Goal: Task Accomplishment & Management: Complete application form

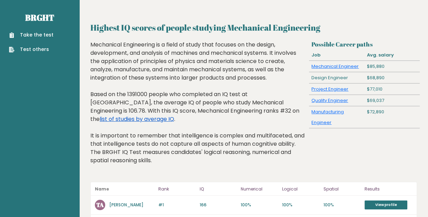
click at [174, 115] on link "list of studies by average IQ" at bounding box center [137, 119] width 74 height 8
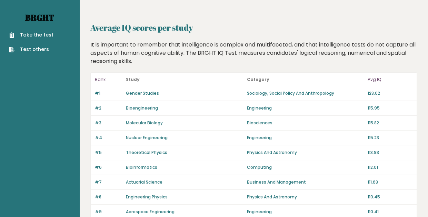
click at [39, 18] on link "Brght" at bounding box center [39, 17] width 29 height 11
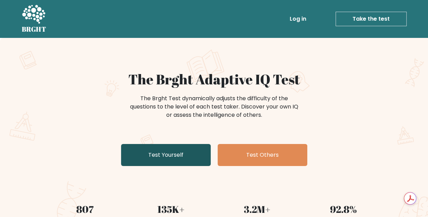
click at [160, 158] on link "Test Yourself" at bounding box center [166, 155] width 90 height 22
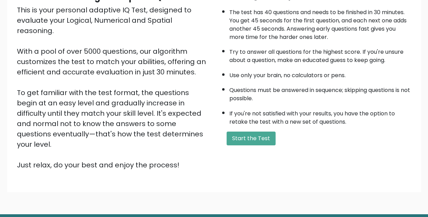
scroll to position [64, 0]
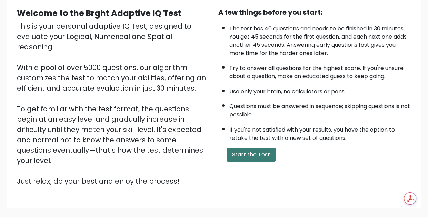
click at [261, 151] on button "Start the Test" at bounding box center [251, 155] width 49 height 14
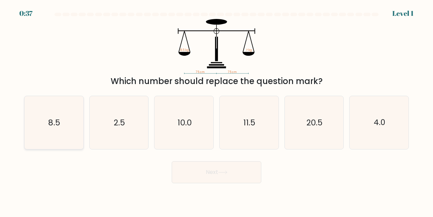
click at [47, 149] on icon "8.5" at bounding box center [53, 122] width 53 height 53
click at [217, 110] on input "a. 8.5" at bounding box center [217, 110] width 0 height 2
radio input "true"
click at [191, 183] on button "Next" at bounding box center [217, 172] width 90 height 22
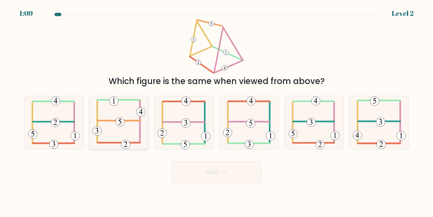
click at [106, 140] on icon at bounding box center [118, 122] width 53 height 53
click at [217, 110] on input "b." at bounding box center [217, 110] width 0 height 2
radio input "true"
click at [201, 183] on button "Next" at bounding box center [217, 172] width 90 height 22
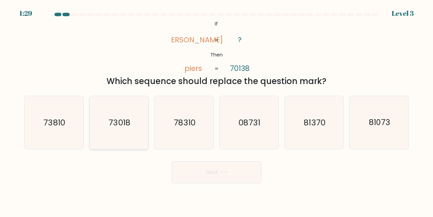
click at [112, 143] on icon "73018" at bounding box center [118, 122] width 53 height 53
click at [217, 110] on input "b. 73018" at bounding box center [217, 110] width 0 height 2
radio input "true"
click at [197, 179] on button "Next" at bounding box center [217, 172] width 90 height 22
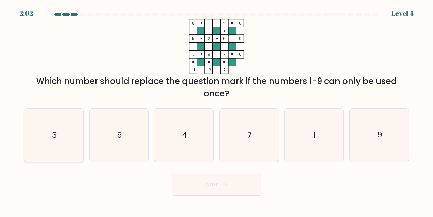
click at [68, 152] on icon "3" at bounding box center [53, 135] width 53 height 53
click at [217, 110] on input "a. 3" at bounding box center [217, 110] width 0 height 2
radio input "true"
click at [256, 196] on button "Next" at bounding box center [217, 185] width 90 height 22
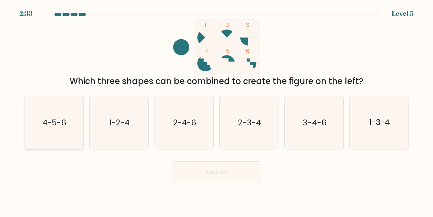
click at [61, 128] on text "4-5-6" at bounding box center [54, 122] width 24 height 11
click at [217, 110] on input "a. 4-5-6" at bounding box center [217, 110] width 0 height 2
radio input "true"
click at [207, 183] on button "Next" at bounding box center [217, 172] width 90 height 22
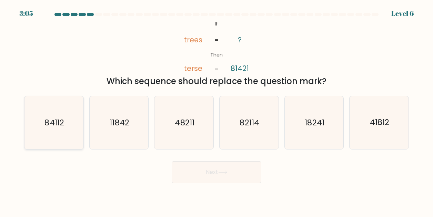
click at [57, 144] on icon "84112" at bounding box center [53, 122] width 53 height 53
click at [217, 110] on input "a. 84112" at bounding box center [217, 110] width 0 height 2
radio input "true"
click at [201, 183] on button "Next" at bounding box center [217, 172] width 90 height 22
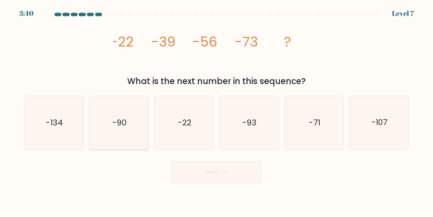
click at [133, 140] on icon "-90" at bounding box center [118, 122] width 53 height 53
click at [217, 110] on input "b. -90" at bounding box center [217, 110] width 0 height 2
radio input "true"
click at [199, 178] on button "Next" at bounding box center [217, 172] width 90 height 22
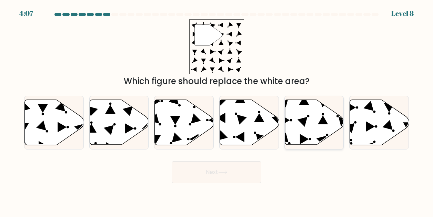
click at [302, 127] on icon at bounding box center [303, 122] width 10 height 10
click at [217, 110] on input "e." at bounding box center [217, 110] width 0 height 2
radio input "true"
click at [232, 183] on button "Next" at bounding box center [217, 172] width 90 height 22
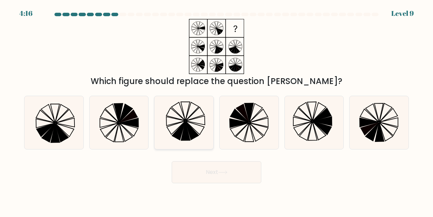
click at [186, 135] on icon at bounding box center [185, 131] width 9 height 19
click at [217, 110] on input "c." at bounding box center [217, 110] width 0 height 2
radio input "true"
click at [217, 183] on button "Next" at bounding box center [217, 172] width 90 height 22
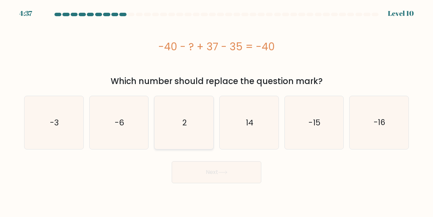
click at [193, 122] on icon "2" at bounding box center [184, 122] width 53 height 53
click at [217, 110] on input "c. 2" at bounding box center [217, 110] width 0 height 2
radio input "true"
click at [210, 177] on button "Next" at bounding box center [217, 172] width 90 height 22
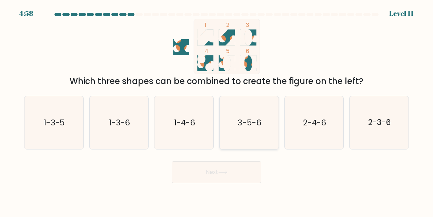
click at [250, 128] on text "3-5-6" at bounding box center [249, 122] width 23 height 11
click at [217, 110] on input "d. 3-5-6" at bounding box center [217, 110] width 0 height 2
radio input "true"
click at [226, 180] on button "Next" at bounding box center [217, 172] width 90 height 22
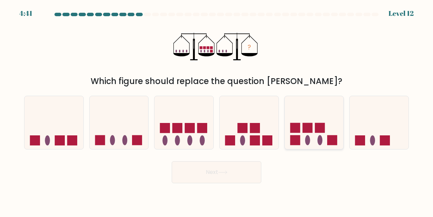
click at [300, 147] on icon at bounding box center [314, 122] width 59 height 49
click at [217, 110] on input "e." at bounding box center [217, 110] width 0 height 2
radio input "true"
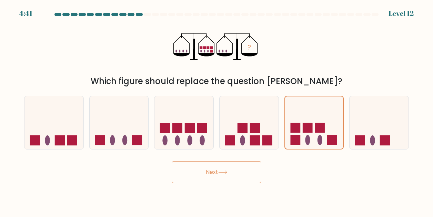
click at [201, 195] on body "4:41 Level 12" at bounding box center [216, 108] width 433 height 217
click at [232, 182] on button "Next" at bounding box center [217, 172] width 90 height 22
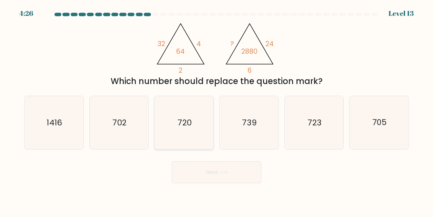
click at [191, 128] on text "720" at bounding box center [185, 122] width 14 height 11
click at [217, 110] on input "c. 720" at bounding box center [217, 110] width 0 height 2
radio input "true"
click at [195, 136] on icon "720" at bounding box center [184, 123] width 52 height 52
click at [217, 110] on input "c. 720" at bounding box center [217, 110] width 0 height 2
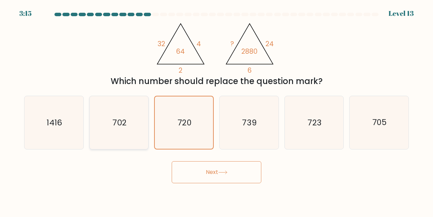
click at [117, 127] on text "702" at bounding box center [120, 122] width 14 height 11
click at [217, 110] on input "b. 702" at bounding box center [217, 110] width 0 height 2
radio input "true"
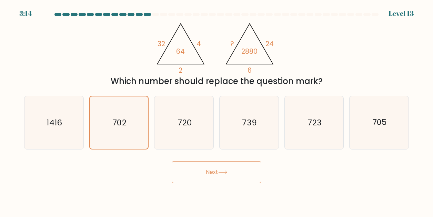
click at [215, 182] on button "Next" at bounding box center [217, 172] width 90 height 22
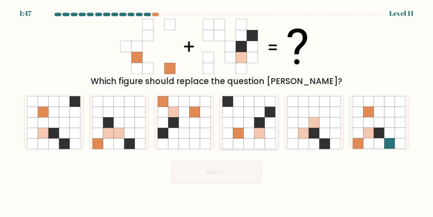
click at [258, 139] on icon at bounding box center [260, 133] width 11 height 11
click at [217, 110] on input "d." at bounding box center [217, 110] width 0 height 2
radio input "true"
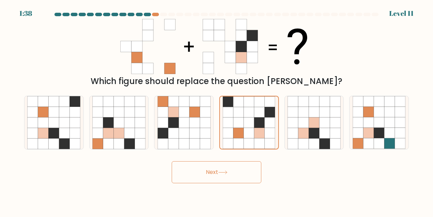
click at [207, 180] on button "Next" at bounding box center [217, 172] width 90 height 22
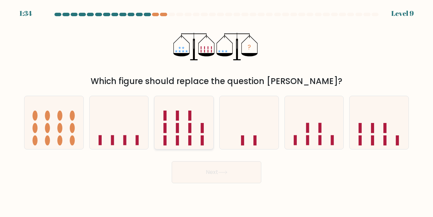
click at [191, 146] on rect at bounding box center [189, 141] width 3 height 10
click at [217, 110] on input "c." at bounding box center [217, 110] width 0 height 2
radio input "true"
click at [214, 180] on button "Next" at bounding box center [217, 172] width 90 height 22
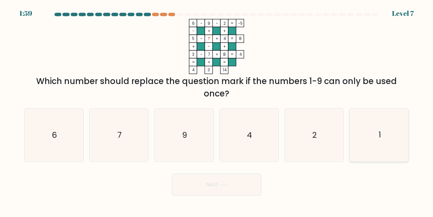
click at [383, 148] on icon "1" at bounding box center [379, 135] width 53 height 53
click at [217, 110] on input "f. 1" at bounding box center [217, 110] width 0 height 2
radio input "true"
click at [221, 196] on button "Next" at bounding box center [217, 185] width 90 height 22
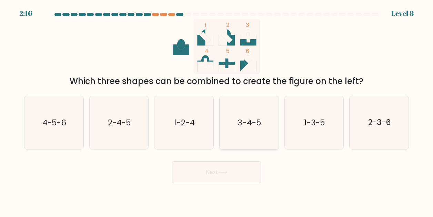
click at [239, 128] on text "3-4-5" at bounding box center [249, 122] width 23 height 11
click at [217, 110] on input "d. 3-4-5" at bounding box center [217, 110] width 0 height 2
radio input "true"
click at [227, 175] on button "Next" at bounding box center [217, 172] width 90 height 22
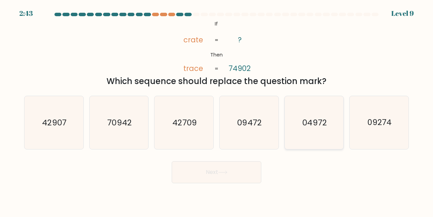
click at [319, 128] on text "04972" at bounding box center [314, 122] width 24 height 11
click at [217, 110] on input "e. 04972" at bounding box center [217, 110] width 0 height 2
radio input "true"
click at [221, 180] on button "Next" at bounding box center [217, 172] width 90 height 22
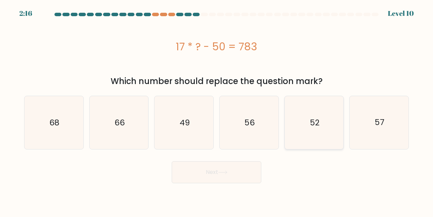
click at [314, 135] on icon "52" at bounding box center [314, 122] width 53 height 53
click at [217, 110] on input "e. 52" at bounding box center [217, 110] width 0 height 2
radio input "true"
click at [224, 170] on button "Next" at bounding box center [217, 172] width 90 height 22
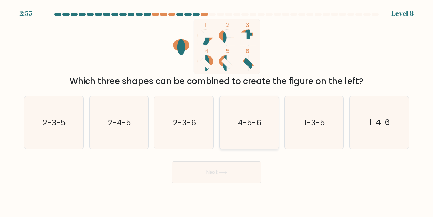
click at [258, 128] on text "4-5-6" at bounding box center [250, 122] width 24 height 11
click at [217, 110] on input "d. 4-5-6" at bounding box center [217, 110] width 0 height 2
radio input "true"
click at [212, 183] on button "Next" at bounding box center [217, 172] width 90 height 22
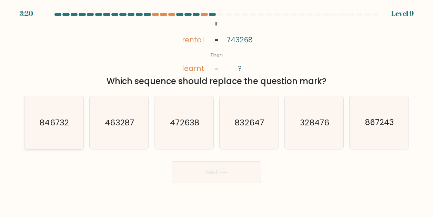
click at [63, 128] on text "846732" at bounding box center [54, 122] width 29 height 11
click at [217, 110] on input "a. 846732" at bounding box center [217, 110] width 0 height 2
radio input "true"
click at [215, 182] on button "Next" at bounding box center [217, 172] width 90 height 22
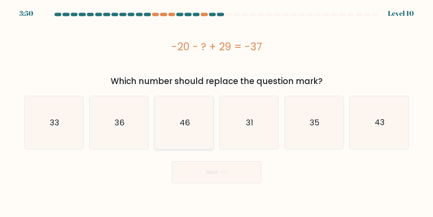
click at [188, 131] on icon "46" at bounding box center [184, 122] width 53 height 53
click at [217, 110] on input "c. 46" at bounding box center [217, 110] width 0 height 2
radio input "true"
click at [202, 171] on button "Next" at bounding box center [217, 172] width 90 height 22
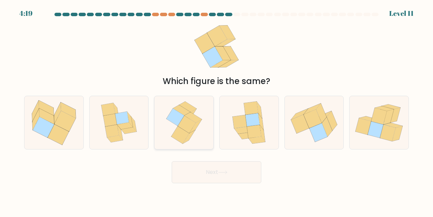
click at [190, 133] on icon at bounding box center [187, 125] width 18 height 18
click at [217, 110] on input "c." at bounding box center [217, 110] width 0 height 2
radio input "true"
click at [201, 183] on button "Next" at bounding box center [217, 172] width 90 height 22
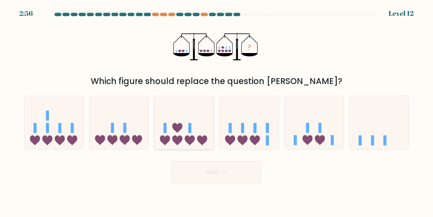
click at [198, 147] on icon at bounding box center [183, 122] width 59 height 49
click at [217, 110] on input "c." at bounding box center [217, 110] width 0 height 2
radio input "true"
click at [54, 139] on icon at bounding box center [53, 122] width 59 height 49
click at [217, 110] on input "a." at bounding box center [217, 110] width 0 height 2
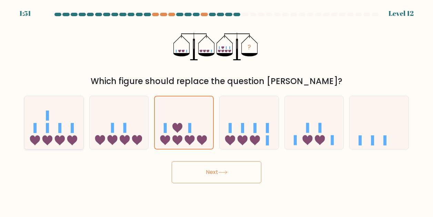
radio input "true"
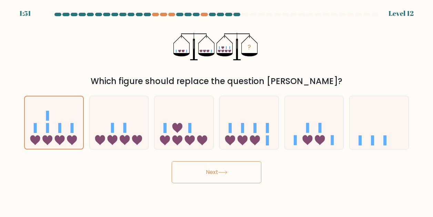
click at [213, 181] on button "Next" at bounding box center [217, 172] width 90 height 22
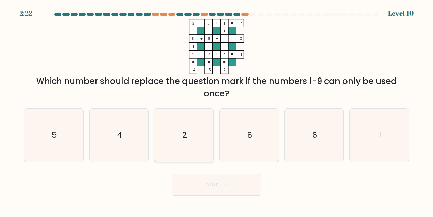
click at [174, 149] on icon "2" at bounding box center [184, 135] width 53 height 53
click at [217, 110] on input "c. 2" at bounding box center [217, 110] width 0 height 2
radio input "true"
click at [199, 196] on button "Next" at bounding box center [217, 185] width 90 height 22
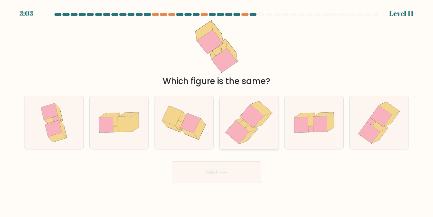
click at [252, 128] on icon at bounding box center [252, 116] width 24 height 23
click at [217, 110] on input "d." at bounding box center [217, 110] width 0 height 2
radio input "true"
click at [209, 183] on button "Next" at bounding box center [217, 172] width 90 height 22
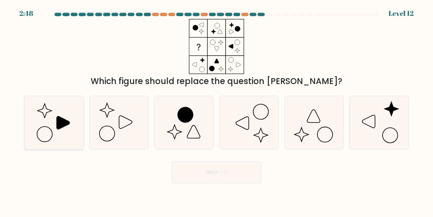
click at [59, 129] on icon at bounding box center [63, 123] width 13 height 13
click at [217, 110] on input "a." at bounding box center [217, 110] width 0 height 2
radio input "true"
drag, startPoint x: 216, startPoint y: 181, endPoint x: 129, endPoint y: 185, distance: 87.7
click at [129, 183] on div "Next" at bounding box center [216, 171] width 393 height 26
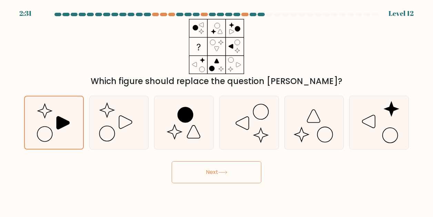
click at [204, 179] on button "Next" at bounding box center [217, 172] width 90 height 22
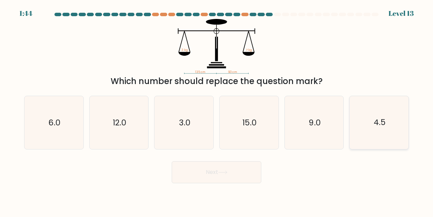
click at [368, 127] on icon "4.5" at bounding box center [379, 122] width 53 height 53
click at [217, 110] on input "f. 4.5" at bounding box center [217, 110] width 0 height 2
radio input "true"
click at [234, 183] on button "Next" at bounding box center [217, 172] width 90 height 22
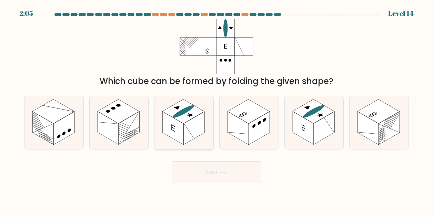
click at [195, 142] on rect at bounding box center [193, 128] width 21 height 33
click at [217, 110] on input "c." at bounding box center [217, 110] width 0 height 2
radio input "true"
click at [219, 183] on button "Next" at bounding box center [217, 172] width 90 height 22
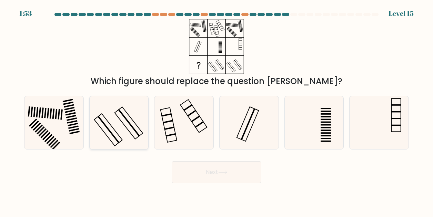
click at [126, 134] on icon at bounding box center [118, 122] width 53 height 53
click at [217, 110] on input "b." at bounding box center [217, 110] width 0 height 2
radio input "true"
click at [217, 180] on button "Next" at bounding box center [217, 172] width 90 height 22
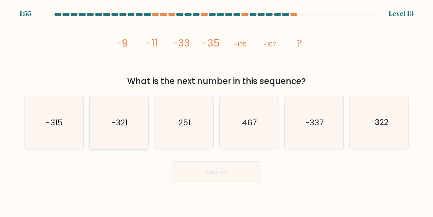
click at [110, 140] on icon "-321" at bounding box center [118, 122] width 53 height 53
click at [217, 110] on input "b. -321" at bounding box center [217, 110] width 0 height 2
radio input "true"
click at [208, 183] on button "Next" at bounding box center [217, 172] width 90 height 22
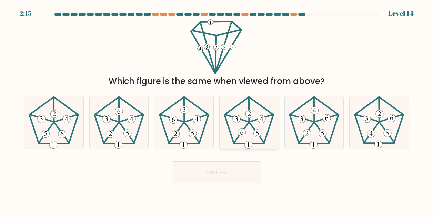
click at [241, 149] on icon at bounding box center [248, 122] width 53 height 53
click at [217, 110] on input "d." at bounding box center [217, 110] width 0 height 2
radio input "true"
click at [232, 183] on button "Next" at bounding box center [217, 172] width 90 height 22
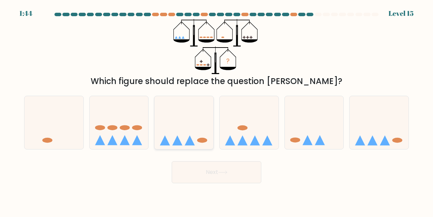
click at [188, 135] on icon at bounding box center [183, 122] width 59 height 49
click at [217, 110] on input "c." at bounding box center [217, 110] width 0 height 2
radio input "true"
click at [225, 183] on button "Next" at bounding box center [217, 172] width 90 height 22
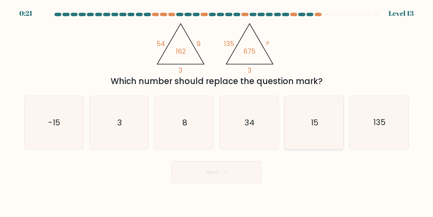
click at [328, 144] on icon "15" at bounding box center [314, 122] width 53 height 53
click at [217, 110] on input "e. 15" at bounding box center [217, 110] width 0 height 2
radio input "true"
click at [203, 183] on button "Next" at bounding box center [217, 172] width 90 height 22
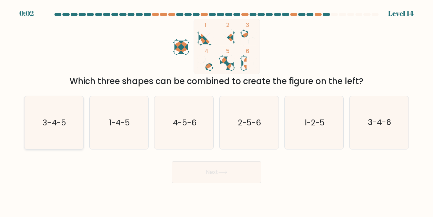
click at [51, 145] on icon "3-4-5" at bounding box center [53, 122] width 53 height 53
click at [217, 110] on input "a. 3-4-5" at bounding box center [217, 110] width 0 height 2
radio input "true"
click at [226, 178] on button "Next" at bounding box center [217, 172] width 90 height 22
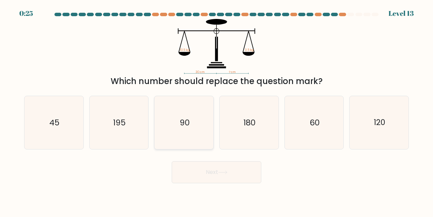
click at [190, 138] on icon "90" at bounding box center [184, 122] width 53 height 53
click at [217, 110] on input "c. 90" at bounding box center [217, 110] width 0 height 2
radio input "true"
click at [227, 175] on icon at bounding box center [222, 173] width 9 height 4
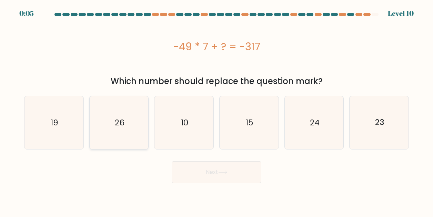
click at [113, 132] on icon "26" at bounding box center [118, 122] width 53 height 53
click at [217, 110] on input "b. 26" at bounding box center [217, 110] width 0 height 2
radio input "true"
click at [219, 176] on button "Next" at bounding box center [217, 172] width 90 height 22
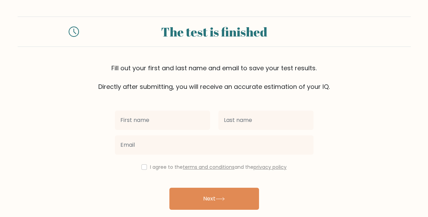
scroll to position [24, 0]
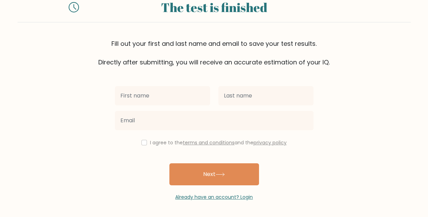
click at [185, 100] on input "text" at bounding box center [162, 95] width 95 height 19
type input "[PERSON_NAME]"
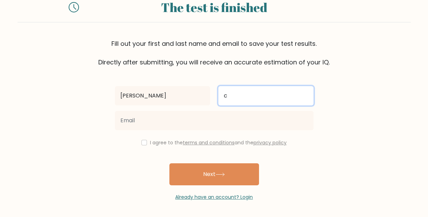
type input "c"
drag, startPoint x: 263, startPoint y: 99, endPoint x: 117, endPoint y: 95, distance: 146.3
click at [132, 96] on div "Matt c" at bounding box center [214, 95] width 207 height 25
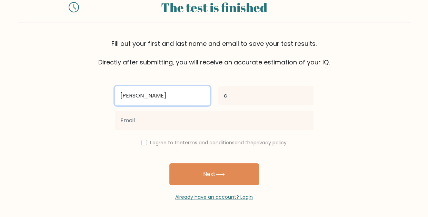
drag, startPoint x: 148, startPoint y: 95, endPoint x: 83, endPoint y: 96, distance: 64.2
click at [83, 96] on form "The test is finished Fill out your first and last name and email to save your t…" at bounding box center [214, 96] width 428 height 209
type input "Johnny"
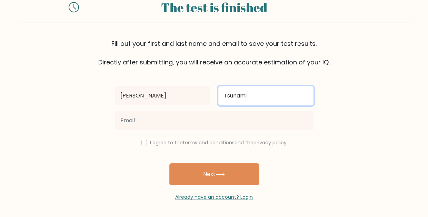
type input "Tsunami"
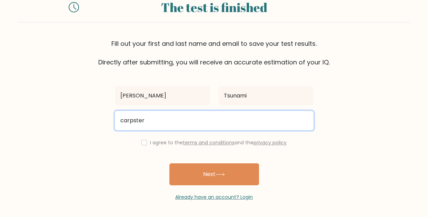
type input "Carpster006@Gmail.com"
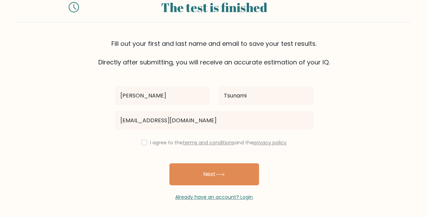
click at [159, 143] on label "I agree to the terms and conditions and the privacy policy" at bounding box center [218, 142] width 137 height 7
click at [142, 141] on input "checkbox" at bounding box center [144, 143] width 6 height 6
checkbox input "true"
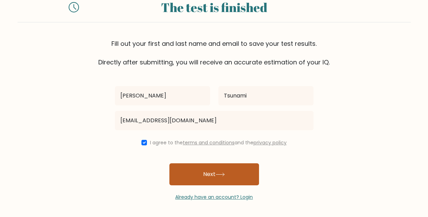
click at [191, 173] on button "Next" at bounding box center [214, 174] width 90 height 22
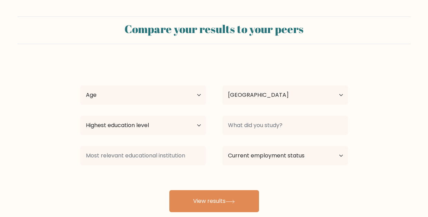
select select "US"
click at [181, 97] on select "Age Under [DEMOGRAPHIC_DATA] [DEMOGRAPHIC_DATA] [DEMOGRAPHIC_DATA] [DEMOGRAPHIC…" at bounding box center [143, 95] width 126 height 19
select select "35_44"
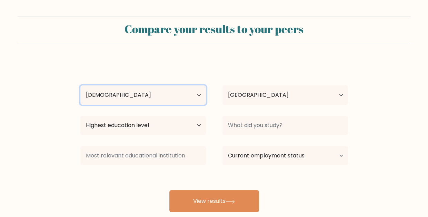
click at [80, 86] on select "Age Under [DEMOGRAPHIC_DATA] [DEMOGRAPHIC_DATA] [DEMOGRAPHIC_DATA] [DEMOGRAPHIC…" at bounding box center [143, 95] width 126 height 19
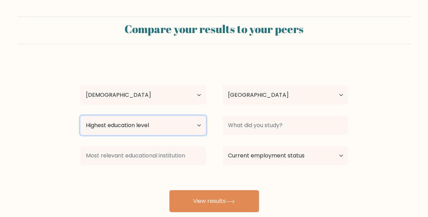
click at [162, 125] on select "Highest education level No schooling Primary Lower Secondary Upper Secondary Oc…" at bounding box center [143, 125] width 126 height 19
select select "bachelors_degree"
click at [80, 116] on select "Highest education level No schooling Primary Lower Secondary Upper Secondary Oc…" at bounding box center [143, 125] width 126 height 19
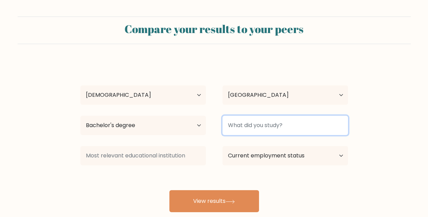
click at [242, 123] on input at bounding box center [285, 125] width 126 height 19
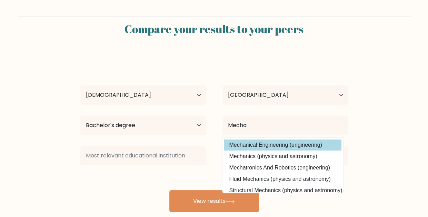
click at [271, 142] on option "Mechanical Engineering (engineering)" at bounding box center [282, 145] width 117 height 11
type input "Mechanical Engineering"
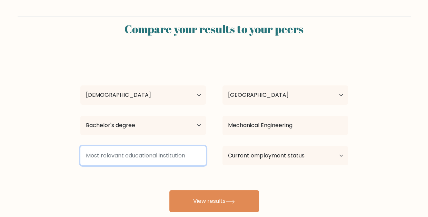
click at [131, 152] on input at bounding box center [143, 155] width 126 height 19
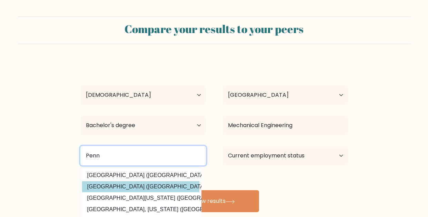
type input "Penn"
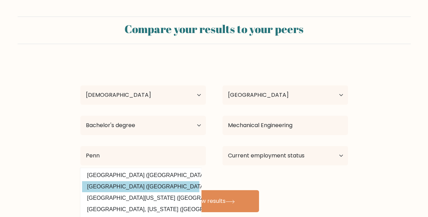
click at [161, 184] on div "Johnny Tsunami Age Under 18 years old 18-24 years old 25-34 years old 35-44 yea…" at bounding box center [214, 137] width 276 height 152
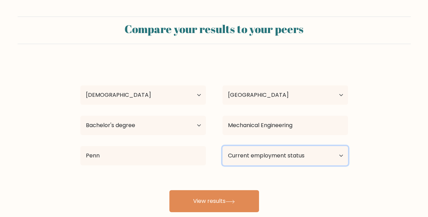
click at [304, 155] on select "Current employment status Employed Student Retired Other / prefer not to answer" at bounding box center [285, 155] width 126 height 19
select select "employed"
click at [222, 146] on select "Current employment status Employed Student Retired Other / prefer not to answer" at bounding box center [285, 155] width 126 height 19
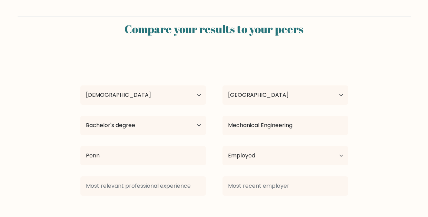
click at [225, 198] on div at bounding box center [285, 186] width 142 height 25
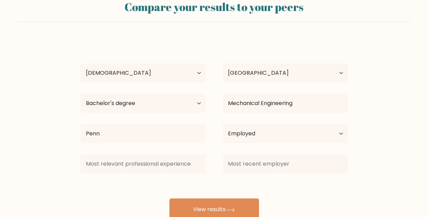
scroll to position [44, 0]
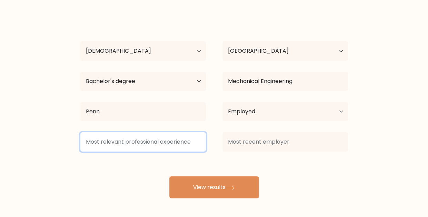
click at [175, 138] on input at bounding box center [143, 141] width 126 height 19
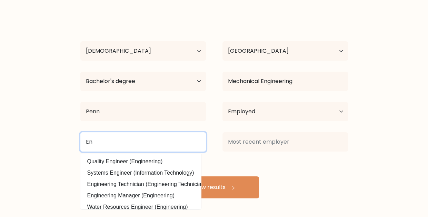
type input "E"
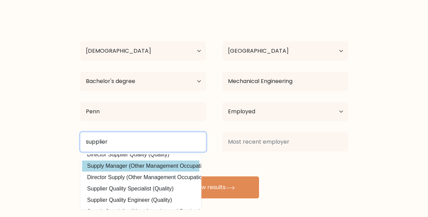
scroll to position [33, 0]
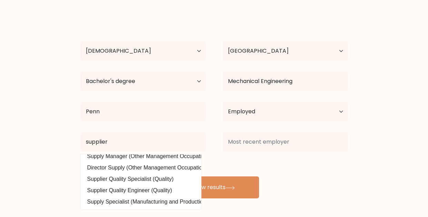
click at [148, 187] on option "Supplier Quality Engineer (Quality)" at bounding box center [140, 190] width 117 height 11
type input "Supplier Quality Engineer"
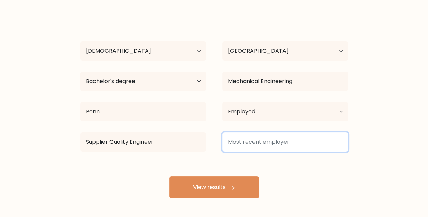
click at [260, 147] on input at bounding box center [285, 141] width 126 height 19
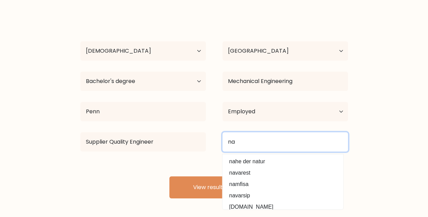
drag, startPoint x: 261, startPoint y: 145, endPoint x: 223, endPoint y: 146, distance: 38.3
click at [223, 146] on input "na" at bounding box center [285, 141] width 126 height 19
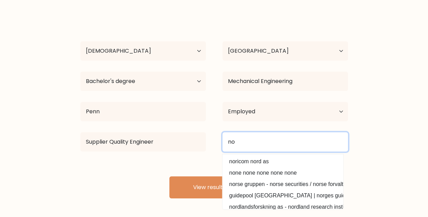
type input "n"
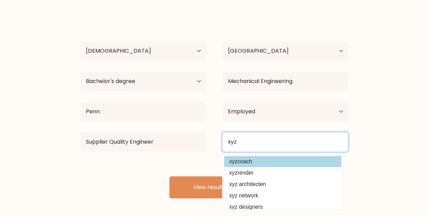
scroll to position [62, 0]
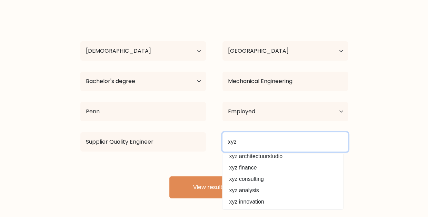
type input "xyz"
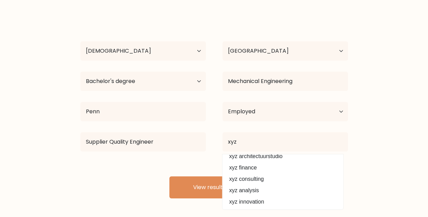
click at [203, 154] on div "Supplier Quality Engineer" at bounding box center [143, 142] width 142 height 25
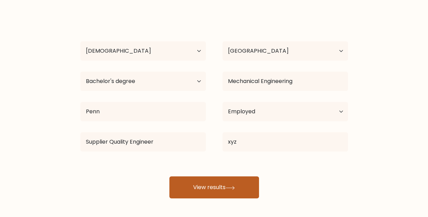
click at [218, 179] on button "View results" at bounding box center [214, 188] width 90 height 22
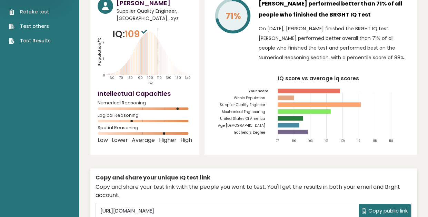
scroll to position [34, 0]
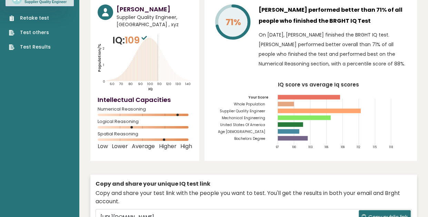
drag, startPoint x: 391, startPoint y: 71, endPoint x: 389, endPoint y: 82, distance: 11.2
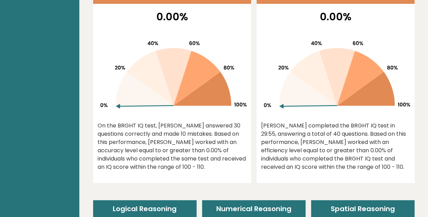
scroll to position [321, 0]
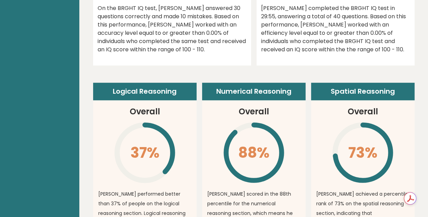
drag, startPoint x: 379, startPoint y: 157, endPoint x: 359, endPoint y: 183, distance: 33.4
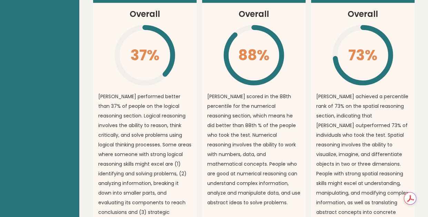
scroll to position [564, 0]
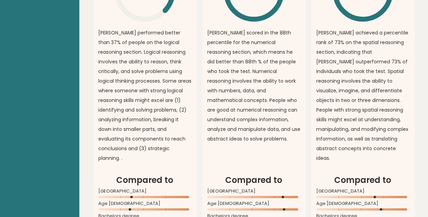
drag, startPoint x: 178, startPoint y: 103, endPoint x: 174, endPoint y: 117, distance: 14.1
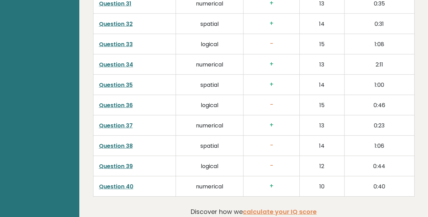
scroll to position [1751, 0]
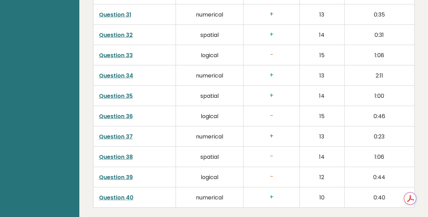
click at [124, 173] on link "Question 39" at bounding box center [116, 177] width 34 height 8
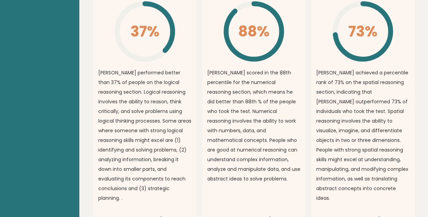
scroll to position [560, 0]
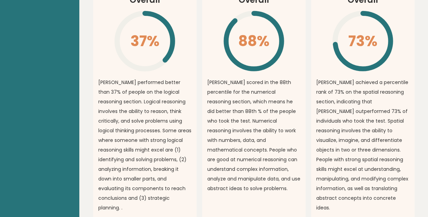
drag, startPoint x: 386, startPoint y: 108, endPoint x: 385, endPoint y: 116, distance: 8.7
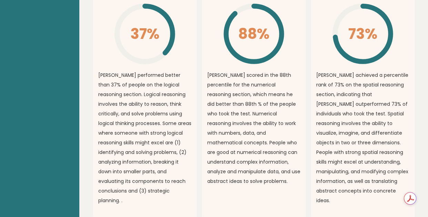
drag, startPoint x: 383, startPoint y: 142, endPoint x: 381, endPoint y: 149, distance: 7.5
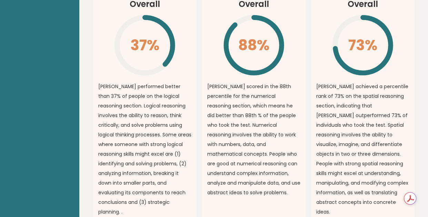
scroll to position [570, 0]
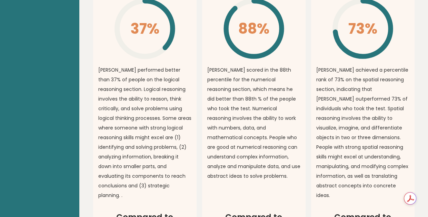
drag, startPoint x: 277, startPoint y: 134, endPoint x: 275, endPoint y: 142, distance: 8.2
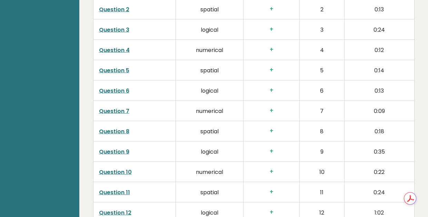
scroll to position [1128, 0]
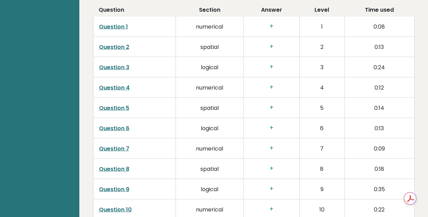
click at [110, 87] on link "Question 4" at bounding box center [114, 88] width 31 height 8
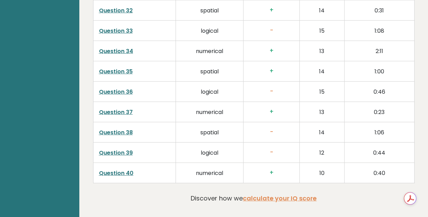
scroll to position [1783, 0]
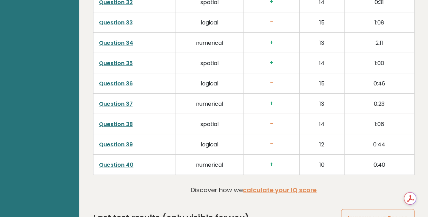
click at [119, 163] on link "Question 40" at bounding box center [116, 165] width 34 height 8
click at [119, 141] on link "Question 39" at bounding box center [116, 145] width 34 height 8
click at [121, 120] on link "Question 38" at bounding box center [116, 124] width 34 height 8
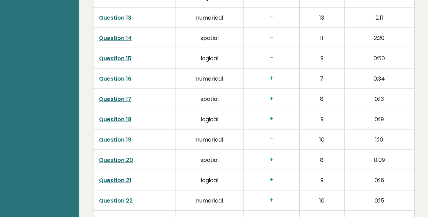
scroll to position [1369, 0]
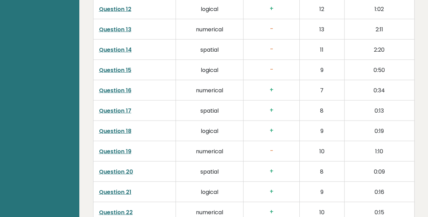
click at [129, 49] on link "Question 14" at bounding box center [115, 50] width 33 height 8
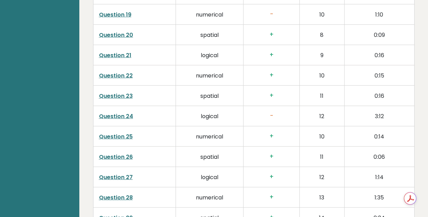
scroll to position [1507, 0]
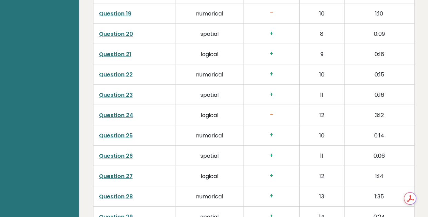
click at [124, 116] on link "Question 24" at bounding box center [116, 115] width 34 height 8
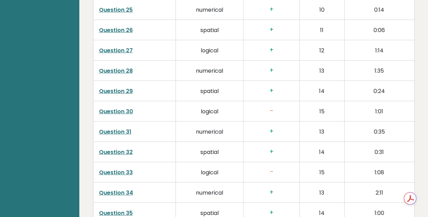
scroll to position [1645, 0]
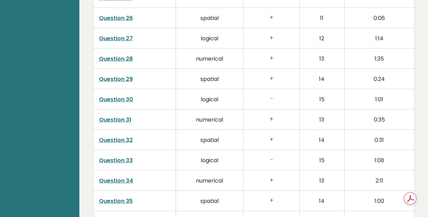
click at [125, 158] on link "Question 33" at bounding box center [116, 161] width 34 height 8
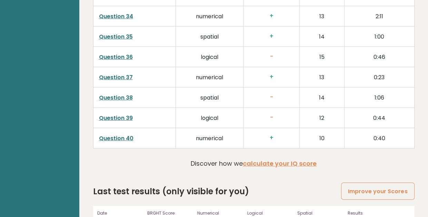
scroll to position [1818, 0]
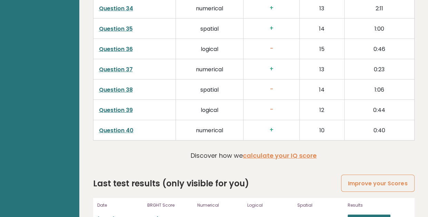
click at [112, 106] on link "Question 39" at bounding box center [116, 110] width 34 height 8
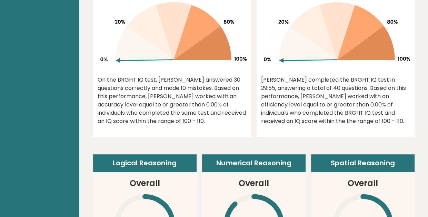
scroll to position [379, 0]
drag, startPoint x: 150, startPoint y: 87, endPoint x: 235, endPoint y: 83, distance: 85.0
click at [235, 83] on div "On the BRGHT IQ test, Johnny Tsunami answered 30 questions correctly and made 1…" at bounding box center [172, 101] width 149 height 50
click at [223, 87] on div "On the BRGHT IQ test, Johnny Tsunami answered 30 questions correctly and made 1…" at bounding box center [172, 101] width 149 height 50
click at [190, 92] on div "On the BRGHT IQ test, Johnny Tsunami answered 30 questions correctly and made 1…" at bounding box center [172, 101] width 149 height 50
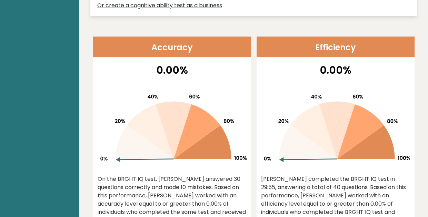
scroll to position [276, 0]
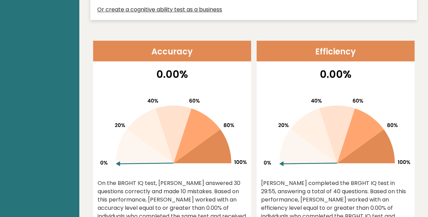
click at [182, 101] on icon at bounding box center [172, 130] width 149 height 88
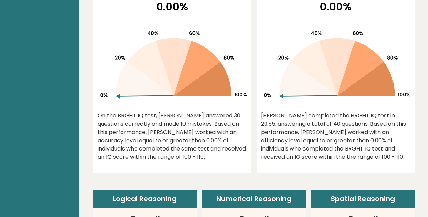
scroll to position [345, 0]
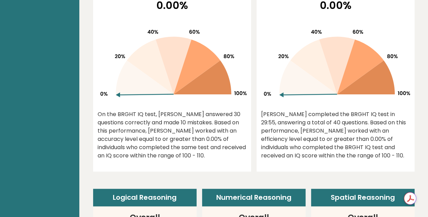
click at [308, 138] on div "Johnny completed the BRGHT IQ test in 29:55, answering a total of 40 questions.…" at bounding box center [335, 135] width 149 height 50
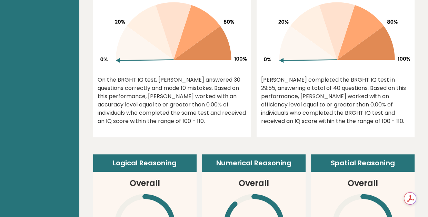
click at [345, 108] on div "Johnny completed the BRGHT IQ test in 29:55, answering a total of 40 questions.…" at bounding box center [335, 101] width 149 height 50
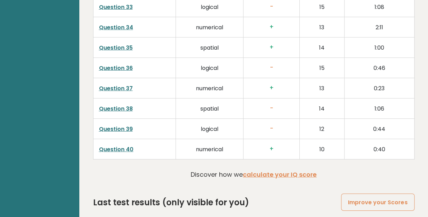
scroll to position [1836, 0]
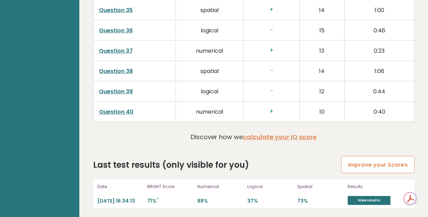
click at [391, 162] on link "Improve your Scores" at bounding box center [377, 165] width 73 height 18
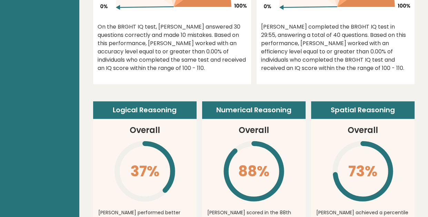
scroll to position [457, 0]
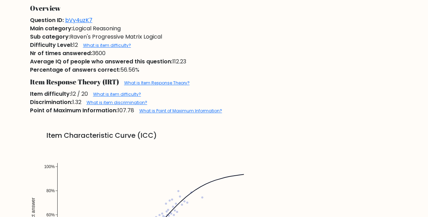
scroll to position [379, 0]
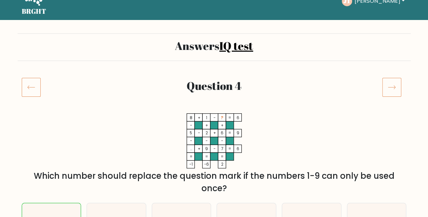
scroll to position [69, 0]
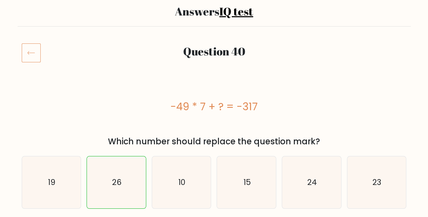
scroll to position [138, 0]
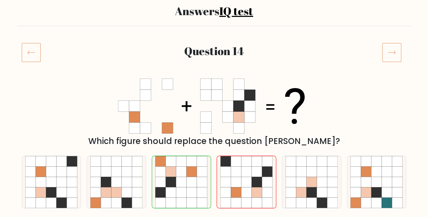
scroll to position [69, 0]
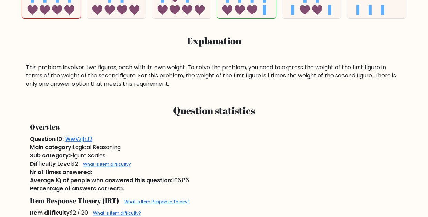
scroll to position [250, 0]
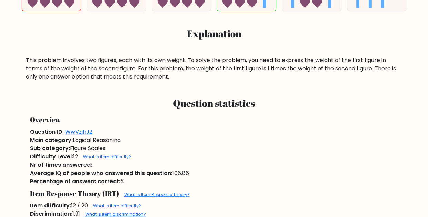
drag, startPoint x: 195, startPoint y: 128, endPoint x: 177, endPoint y: 143, distance: 24.2
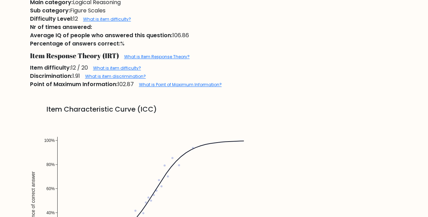
scroll to position [216, 0]
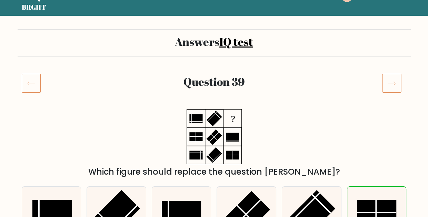
scroll to position [34, 0]
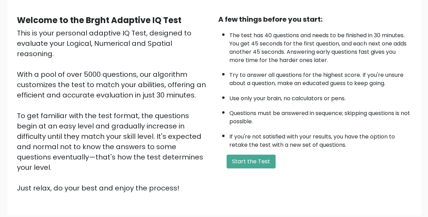
scroll to position [69, 0]
